Goal: Task Accomplishment & Management: Complete application form

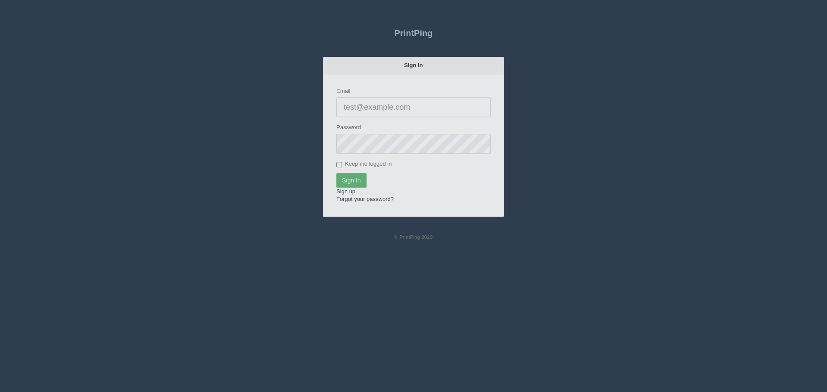
type input "[EMAIL_ADDRESS][DOMAIN_NAME]"
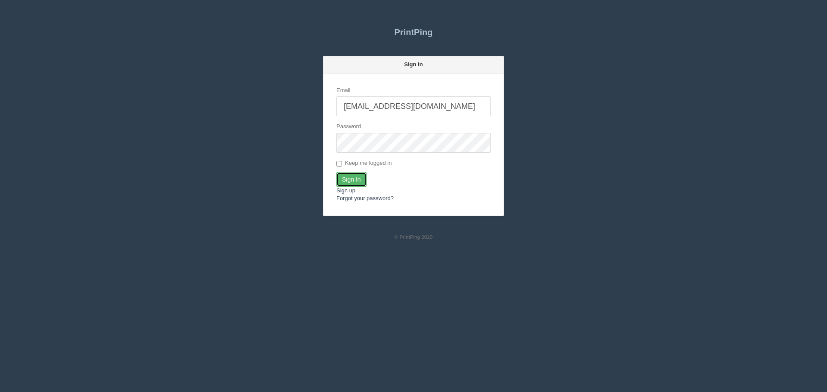
click at [348, 180] on input "Sign In" at bounding box center [351, 179] width 30 height 15
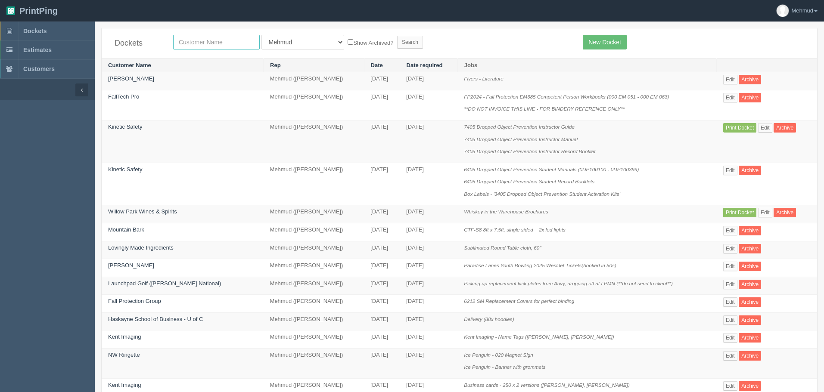
click at [188, 43] on input "text" at bounding box center [216, 42] width 87 height 15
type input "z"
type input "c"
type input "scope"
click at [397, 41] on input "Search" at bounding box center [410, 42] width 26 height 13
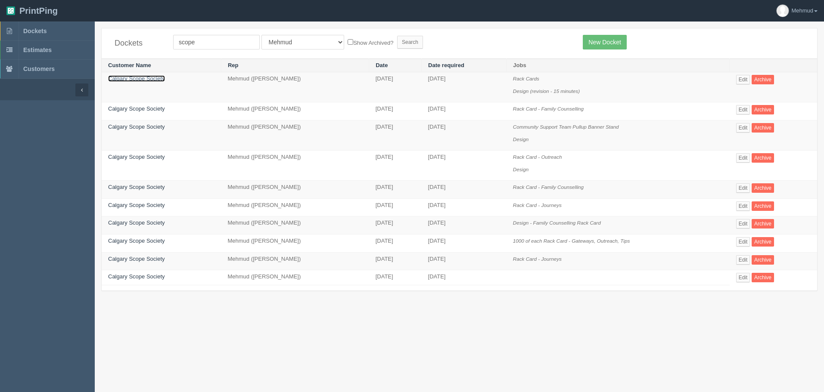
click at [152, 79] on link "Calgary Scope Society" at bounding box center [136, 78] width 57 height 6
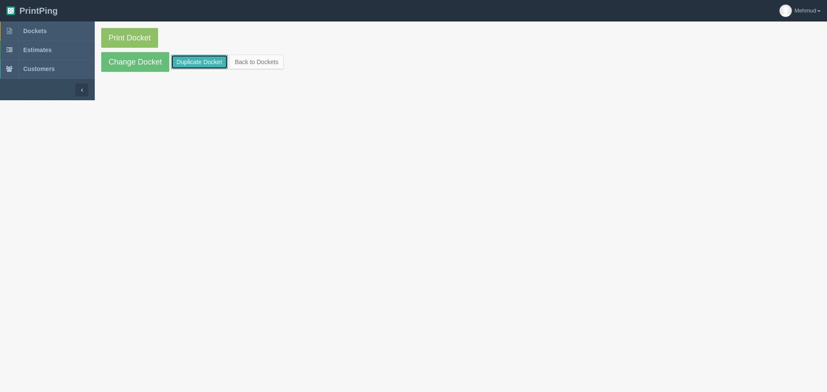
click at [193, 64] on link "Duplicate Docket" at bounding box center [199, 62] width 57 height 15
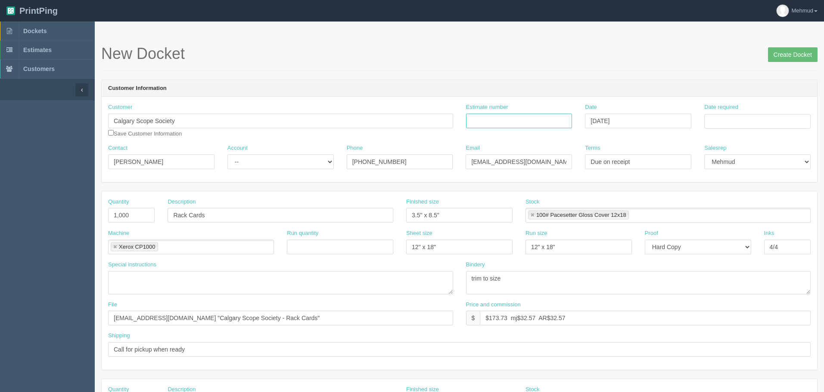
click at [484, 119] on input "Estimate number" at bounding box center [519, 121] width 106 height 15
type input "085565"
click at [722, 125] on input "Date required" at bounding box center [757, 121] width 106 height 15
click at [769, 180] on td "10" at bounding box center [770, 179] width 10 height 12
type input "[DATE]"
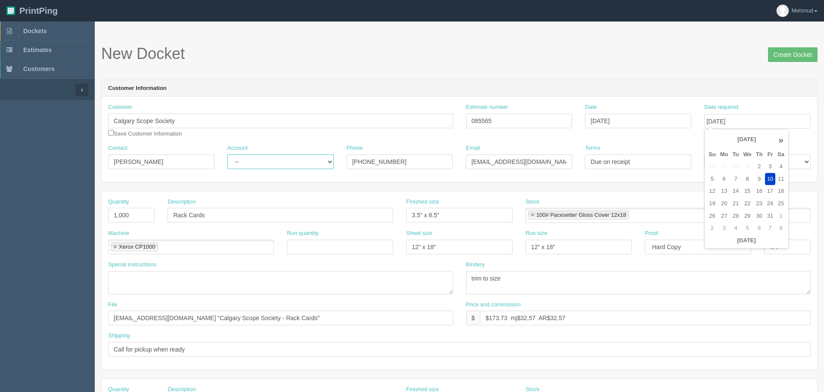
click at [286, 168] on select "-- Existing Client Allrush Client Rep Client" at bounding box center [280, 162] width 106 height 15
select select "Rep Client"
click at [227, 155] on select "-- Existing Client Allrush Client Rep Client" at bounding box center [280, 162] width 106 height 15
click at [223, 212] on input "Rack Cards" at bounding box center [281, 215] width 226 height 15
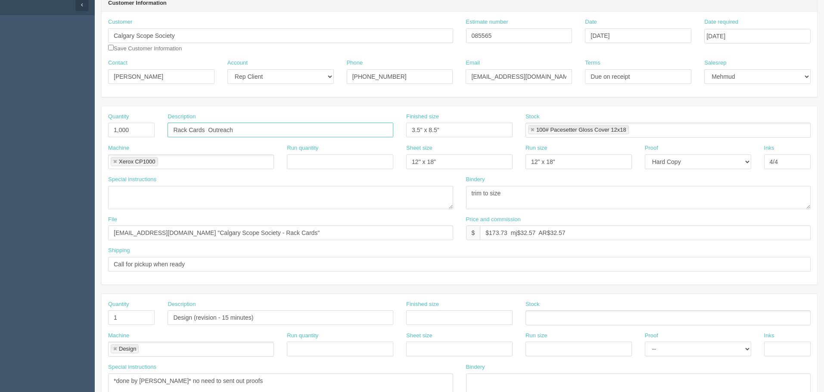
scroll to position [86, 0]
type input "Rack Cards Outreach"
drag, startPoint x: 278, startPoint y: 235, endPoint x: 81, endPoint y: 225, distance: 197.9
click at [81, 225] on section "Dockets Estimates Customers" at bounding box center [412, 315] width 824 height 760
click at [187, 241] on div "File [EMAIL_ADDRESS][DOMAIN_NAME] "Calgary Scope Society - Rack Cards"" at bounding box center [281, 230] width 358 height 31
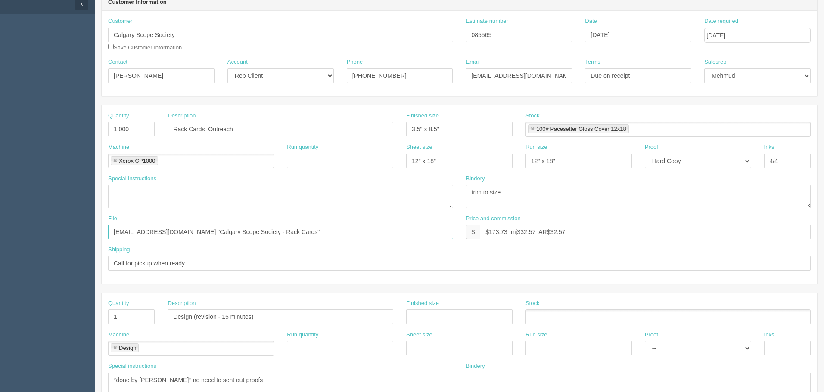
drag, startPoint x: 156, startPoint y: 230, endPoint x: 315, endPoint y: 243, distance: 159.4
click at [315, 243] on div "File [EMAIL_ADDRESS][DOMAIN_NAME] "Calgary Scope Society - Rack Cards"" at bounding box center [281, 230] width 358 height 31
type input "[EMAIL_ADDRESS][URL][DOMAIN_NAME][DATE]"
drag, startPoint x: 117, startPoint y: 129, endPoint x: 76, endPoint y: 126, distance: 41.0
click at [76, 126] on section "Dockets Estimates Customers" at bounding box center [412, 315] width 824 height 760
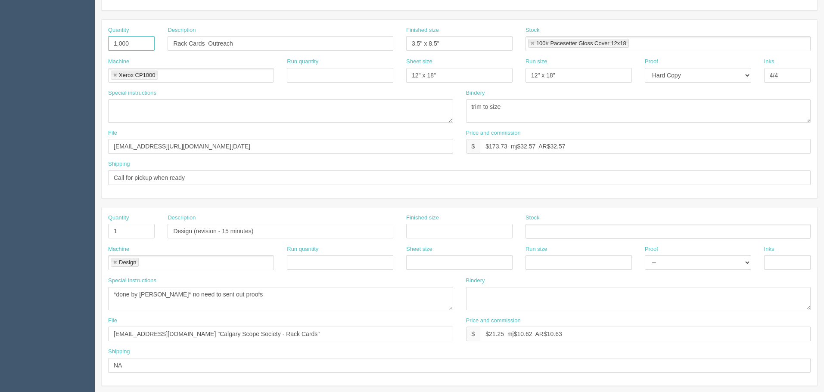
scroll to position [172, 0]
drag, startPoint x: 130, startPoint y: 233, endPoint x: 63, endPoint y: 223, distance: 67.9
click at [63, 223] on section "Dockets Estimates Customers" at bounding box center [412, 229] width 824 height 760
paste input ",000"
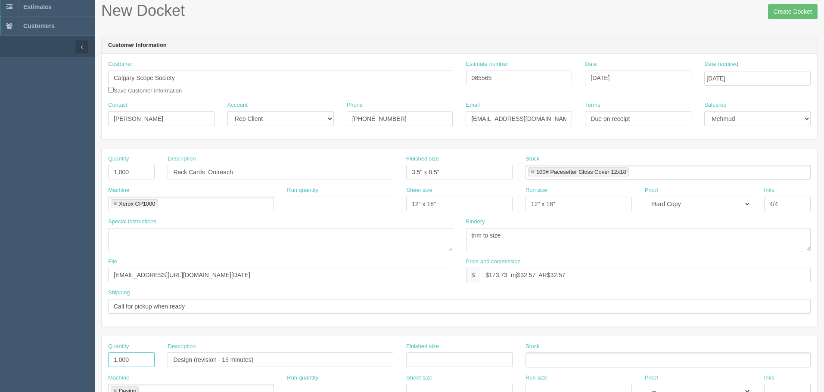
type input "1,000"
drag, startPoint x: 213, startPoint y: 173, endPoint x: 126, endPoint y: 168, distance: 87.1
click at [126, 168] on div "Quantity 1,000 Description Rack Cards Outreach Finished size 3.5" x 8.5" Stock …" at bounding box center [459, 170] width 715 height 31
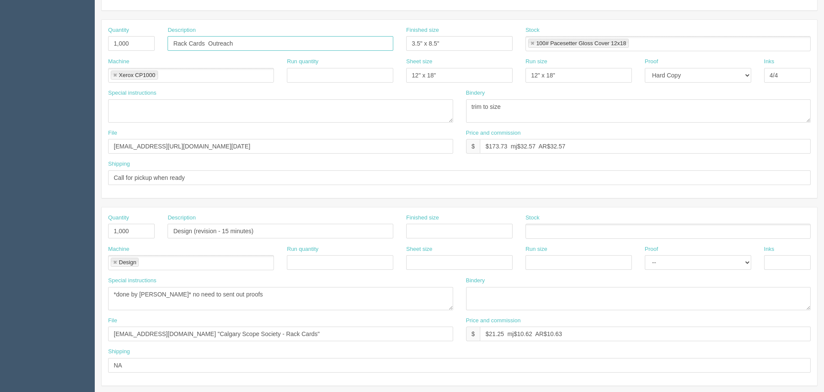
scroll to position [172, 0]
drag, startPoint x: 250, startPoint y: 234, endPoint x: 127, endPoint y: 230, distance: 123.2
click at [127, 230] on div "Quantity 1,000 Description Design (revision - 15 minutes) Finished size Stock" at bounding box center [459, 229] width 715 height 31
paste input "Rack Cards Outreach"
drag, startPoint x: 208, startPoint y: 229, endPoint x: 302, endPoint y: 243, distance: 94.9
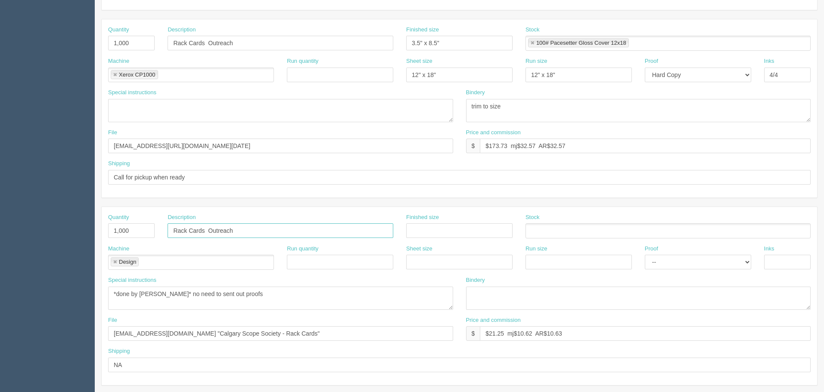
click at [302, 243] on div "Description Rack Cards Outreach" at bounding box center [280, 229] width 239 height 31
type input "Rack Cards gateway"
click at [434, 234] on input "text" at bounding box center [459, 230] width 106 height 15
type input "3.5x8.5"
click at [558, 231] on ul at bounding box center [667, 230] width 285 height 15
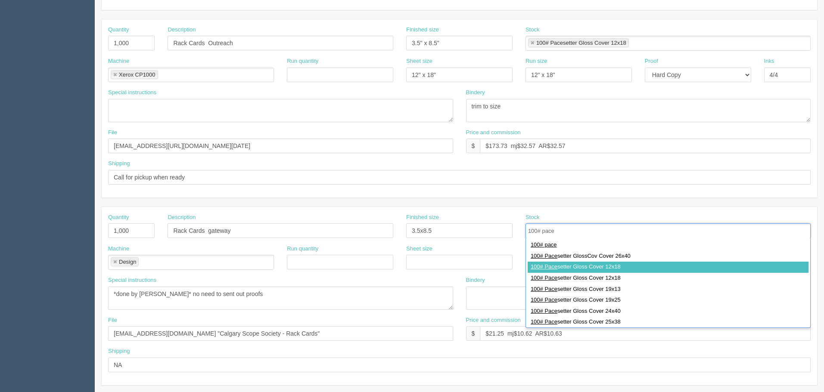
type input "100# pace"
type input "100# Pacesetter Gloss Cover 12x18"
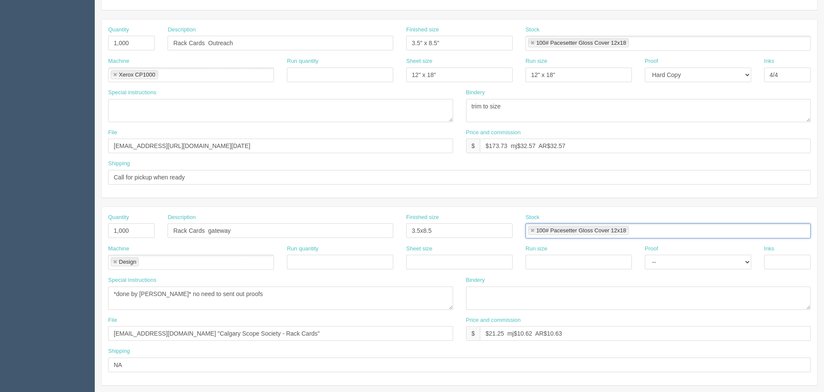
click at [115, 263] on link at bounding box center [114, 263] width 5 height 6
click at [115, 263] on input "text" at bounding box center [113, 263] width 9 height 12
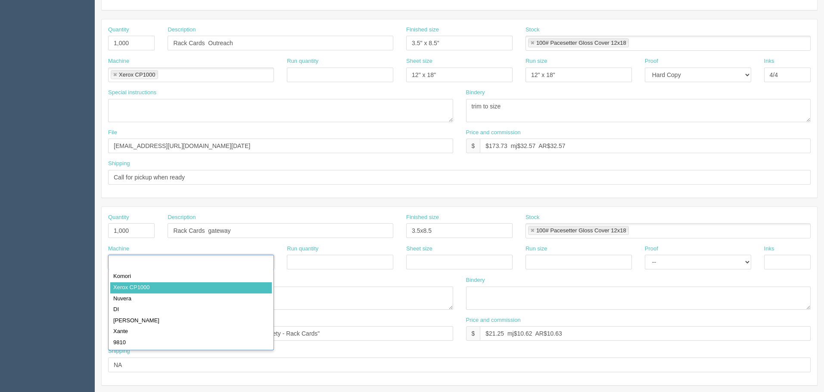
type input "Xerox CP1000"
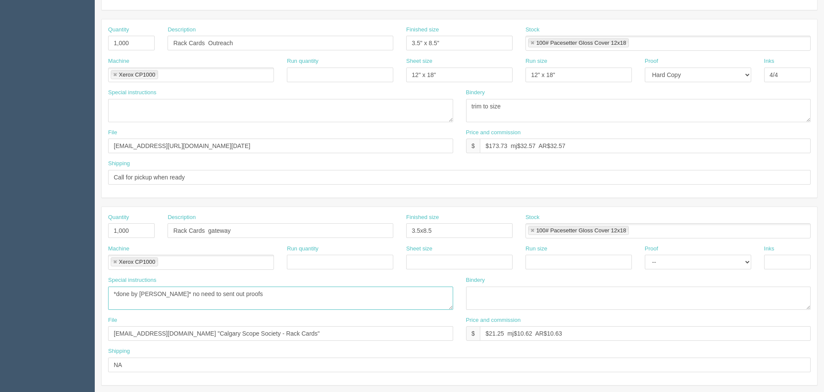
drag, startPoint x: 234, startPoint y: 293, endPoint x: 35, endPoint y: 298, distance: 199.0
click at [35, 298] on section "Dockets Estimates Customers" at bounding box center [412, 229] width 824 height 760
drag, startPoint x: 205, startPoint y: 147, endPoint x: 0, endPoint y: 165, distance: 205.7
click at [0, 165] on section "Dockets Estimates Customers" at bounding box center [412, 229] width 824 height 760
drag, startPoint x: 228, startPoint y: 333, endPoint x: 35, endPoint y: 341, distance: 193.1
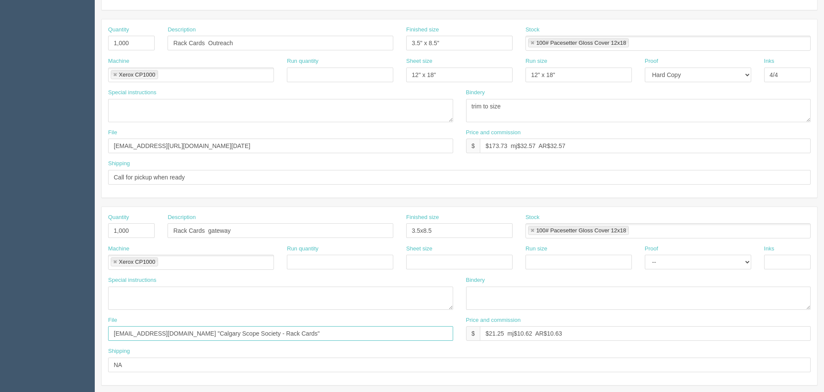
click at [35, 341] on section "Dockets Estimates Customers" at bounding box center [412, 229] width 824 height 760
paste input "/october 2025"
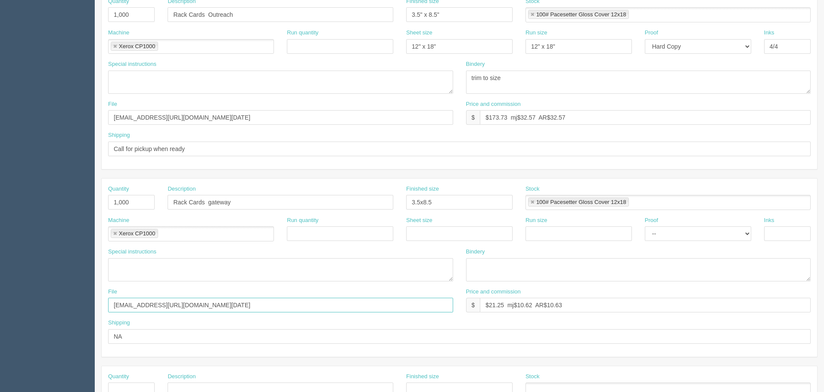
scroll to position [215, 0]
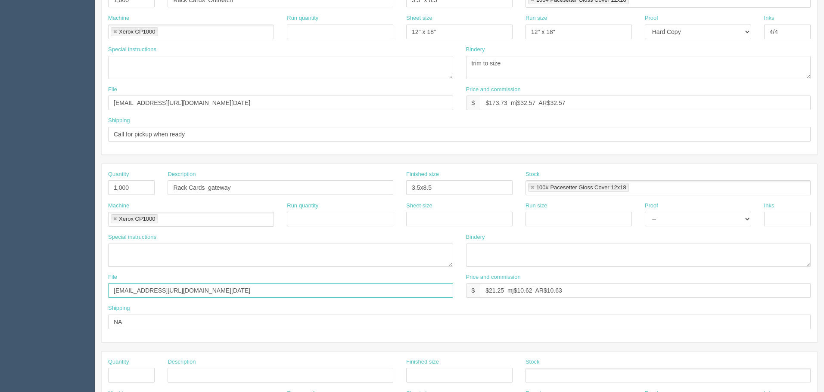
type input "files@allrush.ca/october 2025"
drag, startPoint x: 587, startPoint y: 101, endPoint x: 404, endPoint y: 113, distance: 183.4
click at [404, 113] on div "File files@allrush.ca/october 2025 Price and commission $ $173.73 mj$32.57 AR$3…" at bounding box center [459, 101] width 715 height 31
drag, startPoint x: 569, startPoint y: 289, endPoint x: 418, endPoint y: 284, distance: 150.8
click at [423, 285] on div "File files@allrush.ca/october 2025 Price and commission $ $21.25 mj$10.62 AR$10…" at bounding box center [459, 288] width 715 height 31
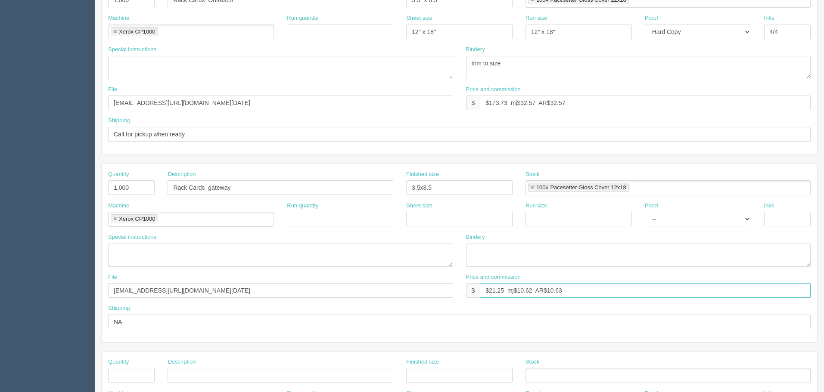
paste input "173.73 mj$32.57 AR$32.57"
type input "$173.73 mj$32.57 AR$32.57"
click at [673, 265] on textarea at bounding box center [638, 255] width 345 height 23
click at [659, 225] on select "-- Email Hard Copy" at bounding box center [698, 219] width 106 height 15
select select "Hard Copy"
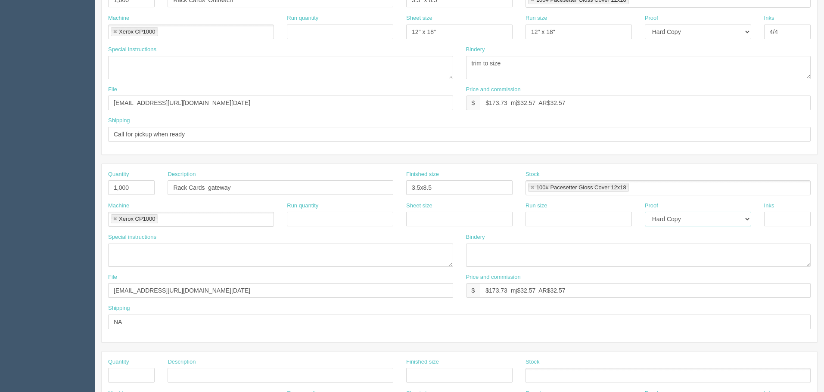
click at [645, 212] on select "-- Email Hard Copy" at bounding box center [698, 219] width 106 height 15
click at [773, 223] on input "text" at bounding box center [787, 219] width 47 height 15
type input "4/*4"
click at [453, 216] on input "text" at bounding box center [459, 219] width 106 height 15
type input "12x18"
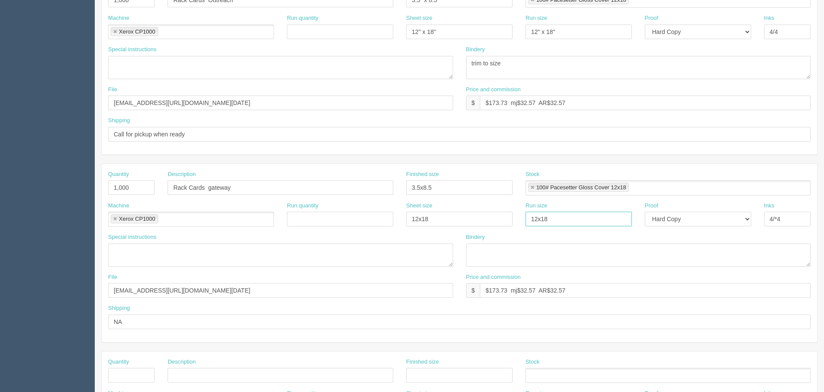
type input "12x18"
drag, startPoint x: 506, startPoint y: 62, endPoint x: 357, endPoint y: 59, distance: 149.9
click at [357, 58] on div "Special instructions Bindery trim to size" at bounding box center [459, 66] width 715 height 40
click at [487, 251] on textarea at bounding box center [638, 255] width 345 height 23
paste textarea "trim to size"
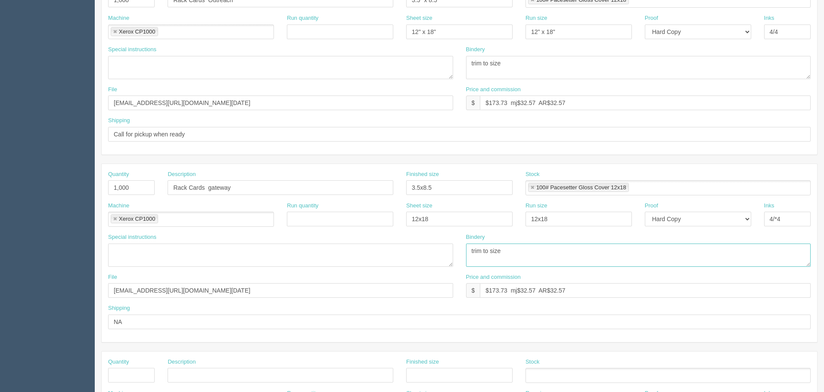
type textarea "trim to size"
drag, startPoint x: 196, startPoint y: 128, endPoint x: 0, endPoint y: 127, distance: 196.4
click at [0, 127] on section "Dockets Estimates Customers" at bounding box center [412, 186] width 824 height 760
drag, startPoint x: 122, startPoint y: 320, endPoint x: 66, endPoint y: 317, distance: 56.0
click at [66, 317] on section "Dockets Estimates Customers" at bounding box center [412, 186] width 824 height 760
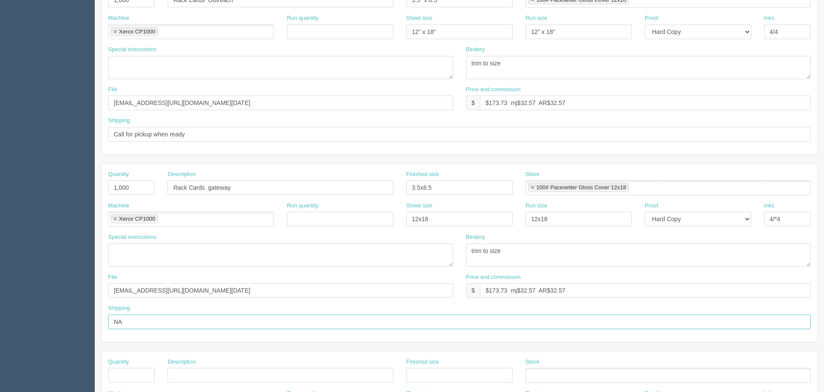
paste input "Call for pickup when ready"
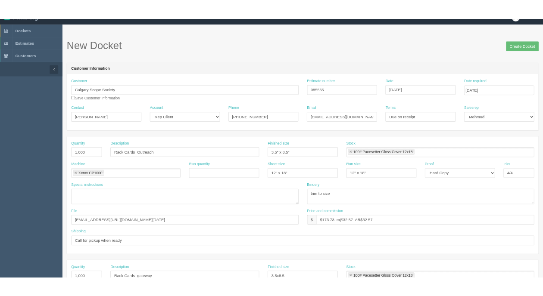
scroll to position [0, 0]
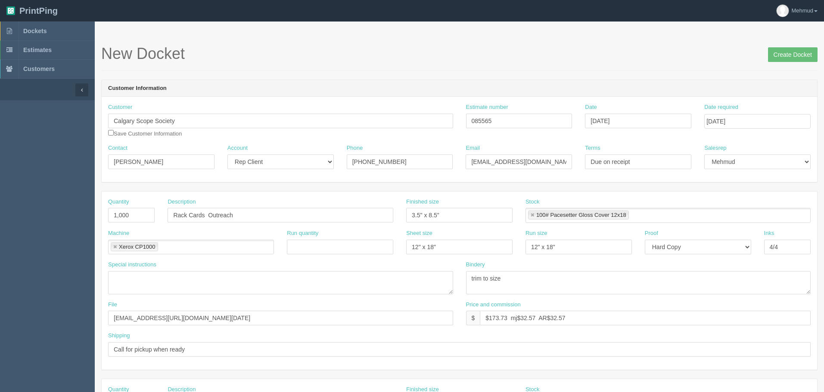
type input "Call for pickup when ready"
click at [813, 47] on input "Create Docket" at bounding box center [793, 54] width 50 height 15
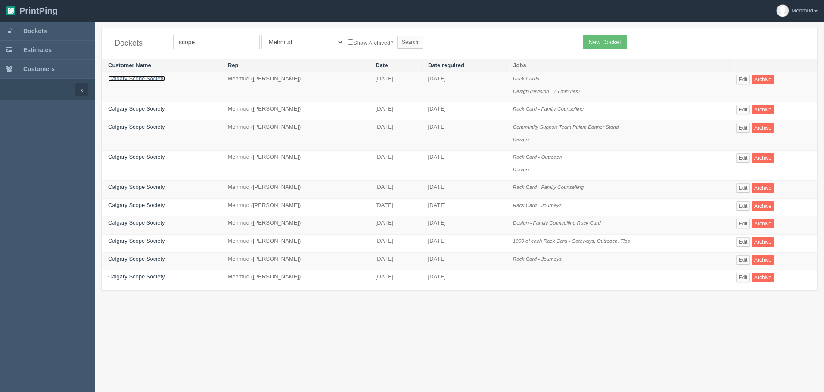
click at [125, 80] on link "Calgary Scope Society" at bounding box center [136, 78] width 57 height 6
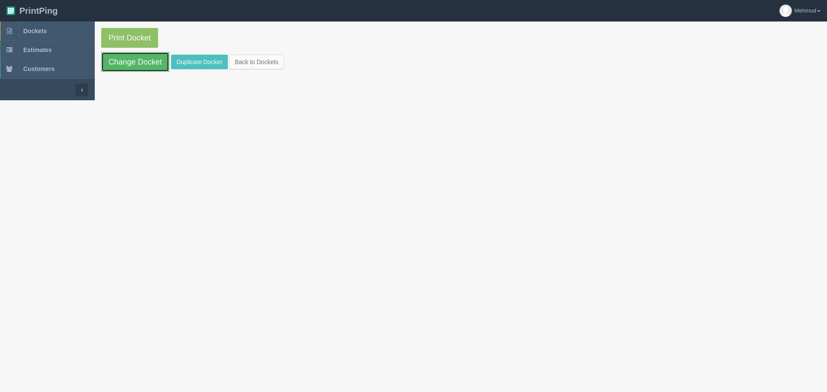
click at [130, 67] on link "Change Docket" at bounding box center [135, 62] width 68 height 20
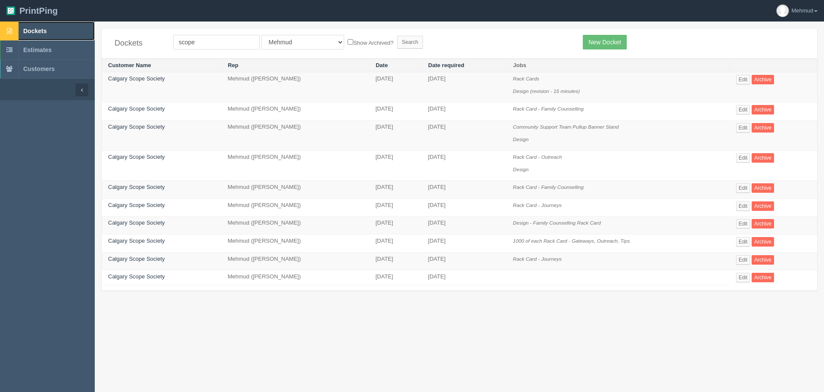
click at [38, 25] on link "Dockets" at bounding box center [47, 31] width 95 height 19
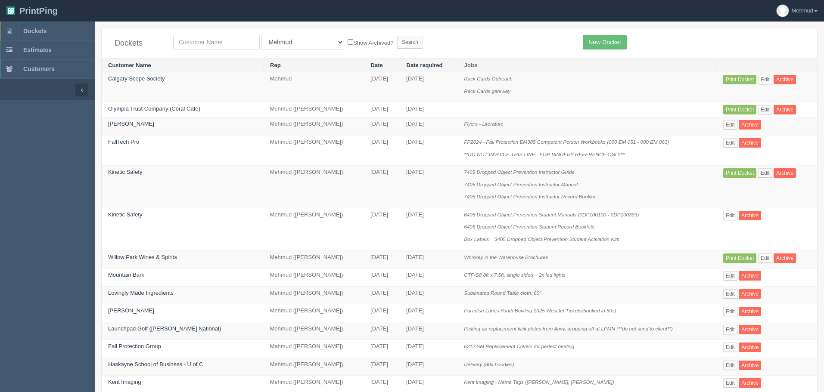
click at [155, 75] on td "Calgary Scope Society" at bounding box center [183, 87] width 162 height 30
click at [159, 80] on link "Calgary Scope Society" at bounding box center [136, 78] width 57 height 6
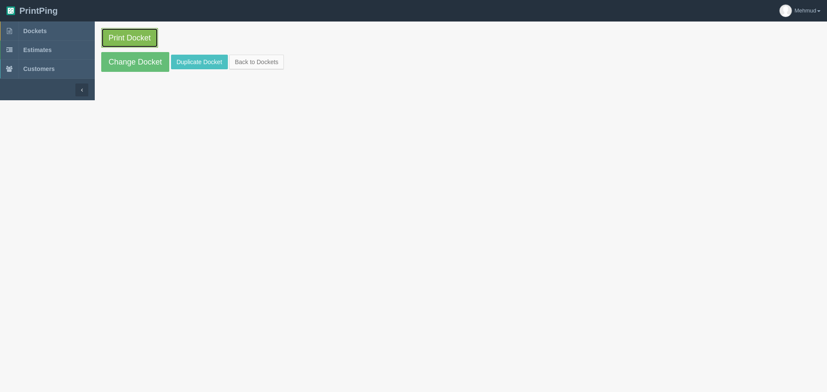
click at [124, 37] on link "Print Docket" at bounding box center [129, 38] width 57 height 20
click at [147, 63] on link "Change Docket" at bounding box center [135, 62] width 68 height 20
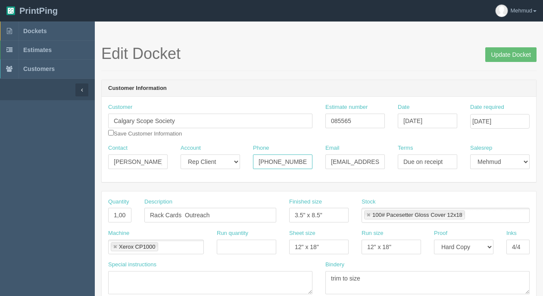
click at [297, 160] on input "403-717-7691" at bounding box center [282, 162] width 59 height 15
click at [304, 159] on input "403-717-7691" at bounding box center [282, 162] width 59 height 15
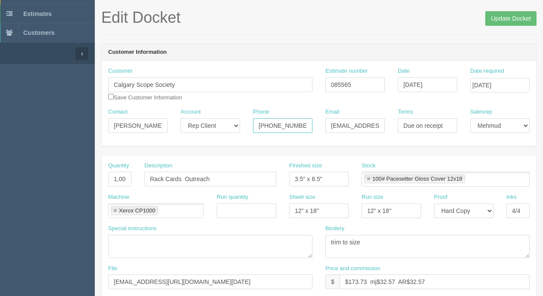
scroll to position [129, 0]
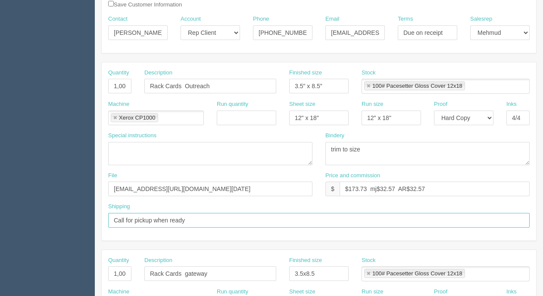
click at [193, 219] on input "Call for pickup when ready" at bounding box center [318, 220] width 421 height 15
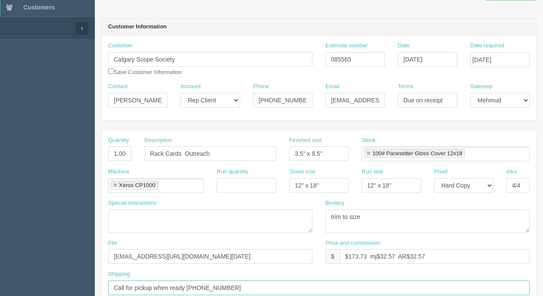
scroll to position [0, 0]
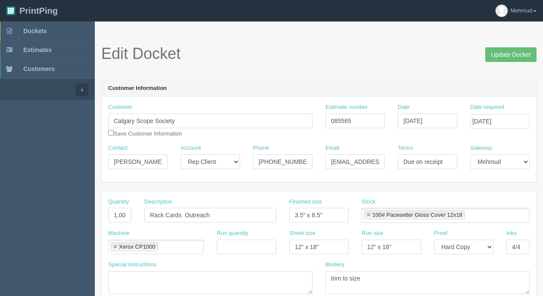
type input "Call for pickup when ready 403-813-2675"
click at [505, 59] on input "Update Docket" at bounding box center [510, 54] width 51 height 15
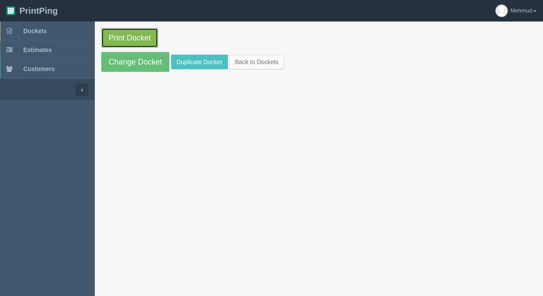
click at [126, 42] on link "Print Docket" at bounding box center [129, 38] width 57 height 20
